Goal: Information Seeking & Learning: Find specific fact

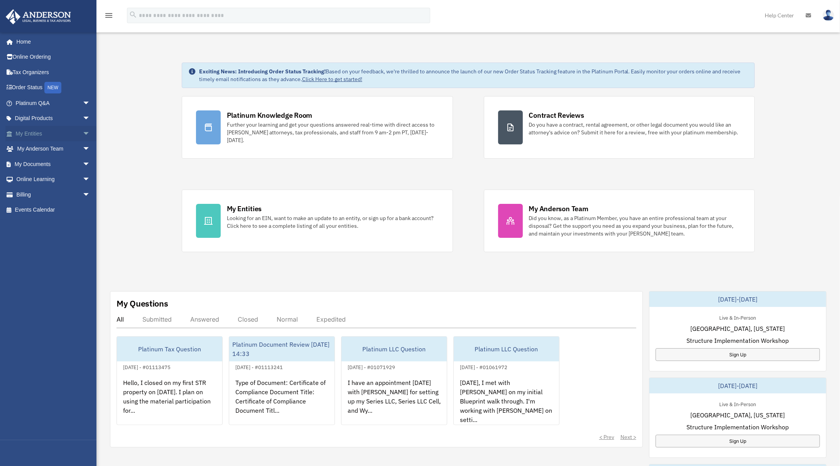
click at [83, 136] on span "arrow_drop_down" at bounding box center [90, 134] width 15 height 16
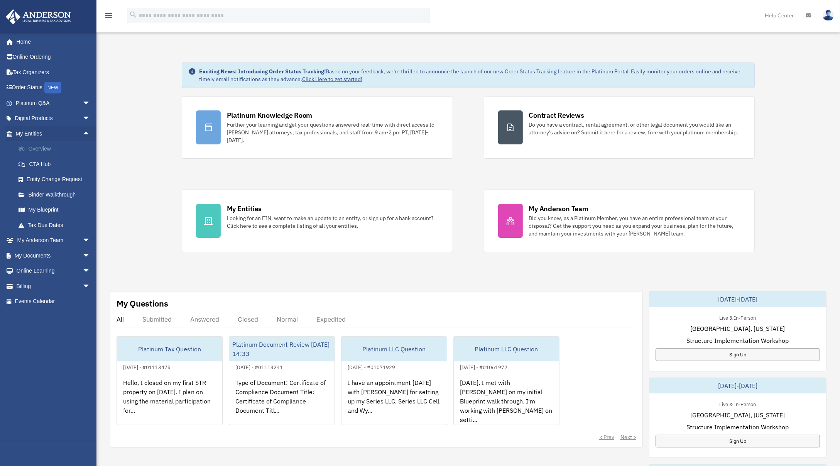
click at [55, 151] on link "Overview" at bounding box center [56, 148] width 91 height 15
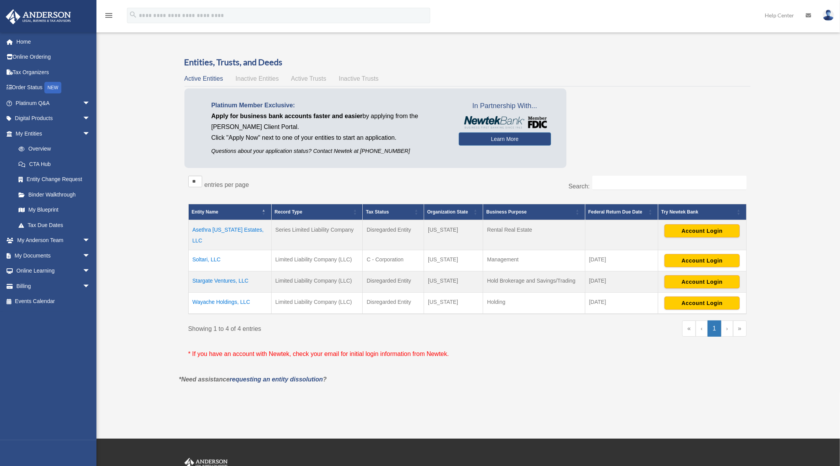
click at [209, 297] on td "Wayache Holdings, LLC" at bounding box center [229, 304] width 83 height 22
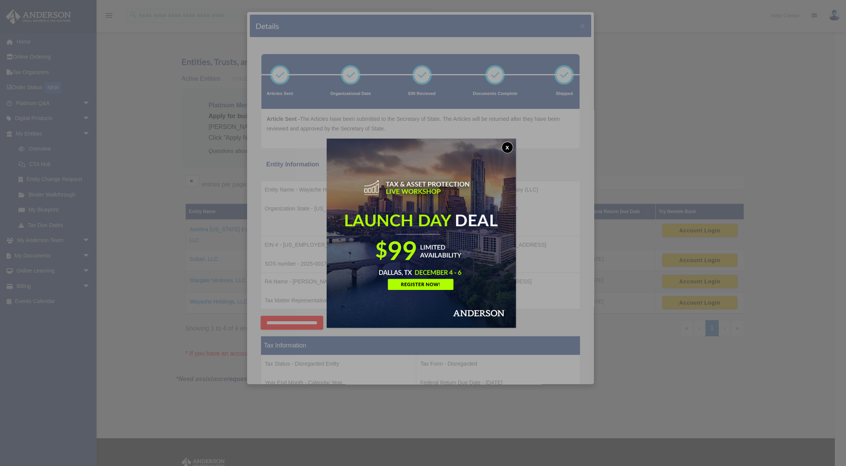
click at [512, 145] on button "x" at bounding box center [507, 148] width 12 height 12
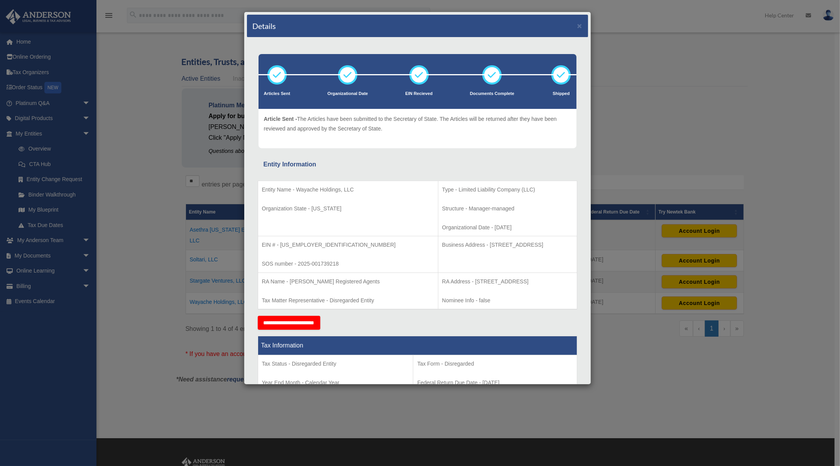
drag, startPoint x: 441, startPoint y: 245, endPoint x: 529, endPoint y: 247, distance: 88.0
click at [529, 247] on p "Business Address - [STREET_ADDRESS]" at bounding box center [507, 245] width 131 height 10
click at [530, 247] on p "Business Address - [STREET_ADDRESS]" at bounding box center [507, 245] width 131 height 10
drag, startPoint x: 531, startPoint y: 245, endPoint x: 440, endPoint y: 247, distance: 91.1
click at [442, 247] on p "Business Address - [STREET_ADDRESS]" at bounding box center [507, 245] width 131 height 10
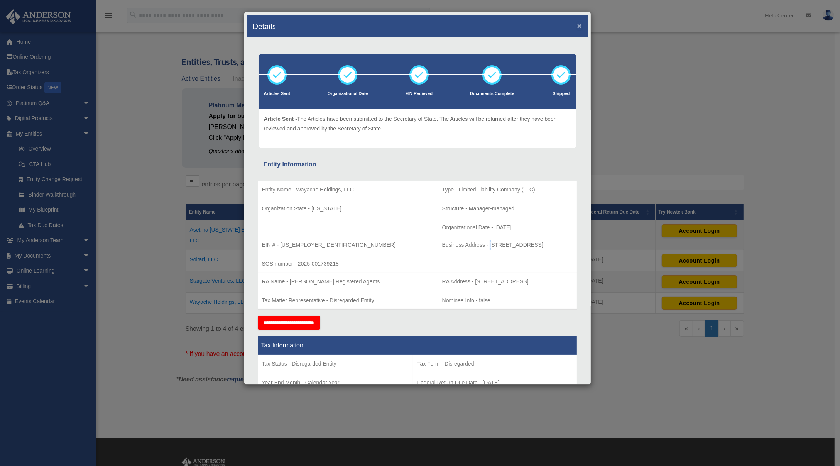
click at [578, 25] on button "×" at bounding box center [580, 26] width 5 height 8
